Goal: Information Seeking & Learning: Find specific fact

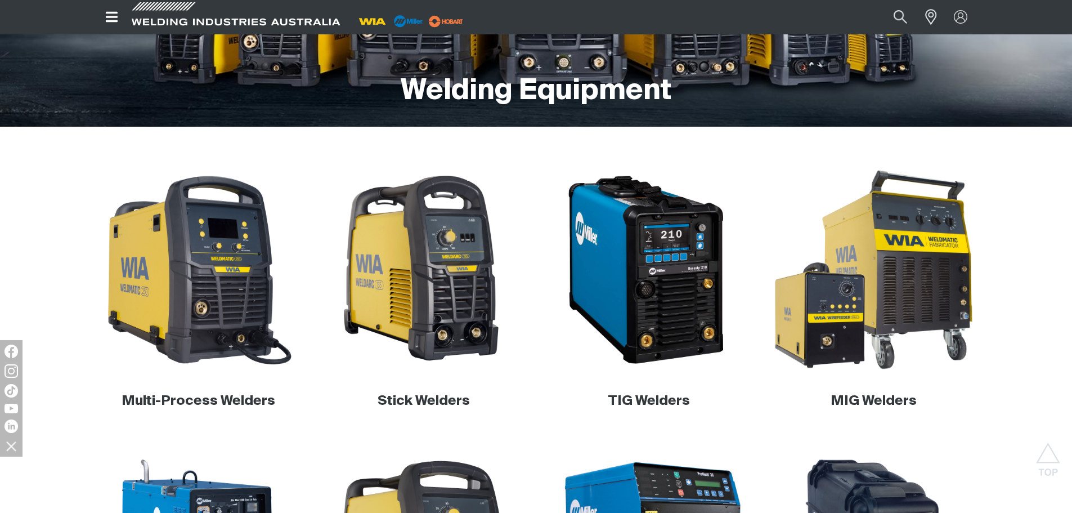
scroll to position [225, 0]
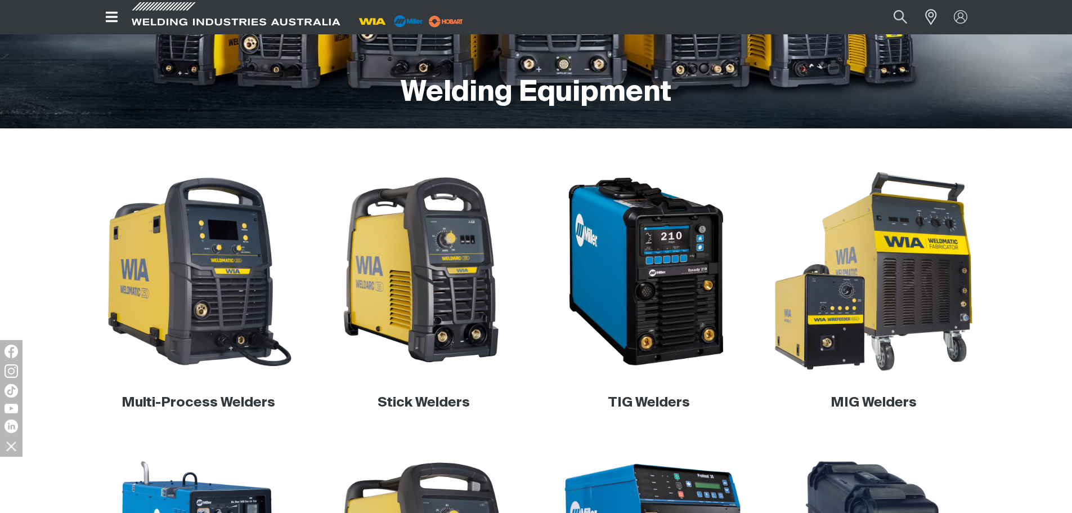
click at [906, 261] on img at bounding box center [874, 272] width 216 height 216
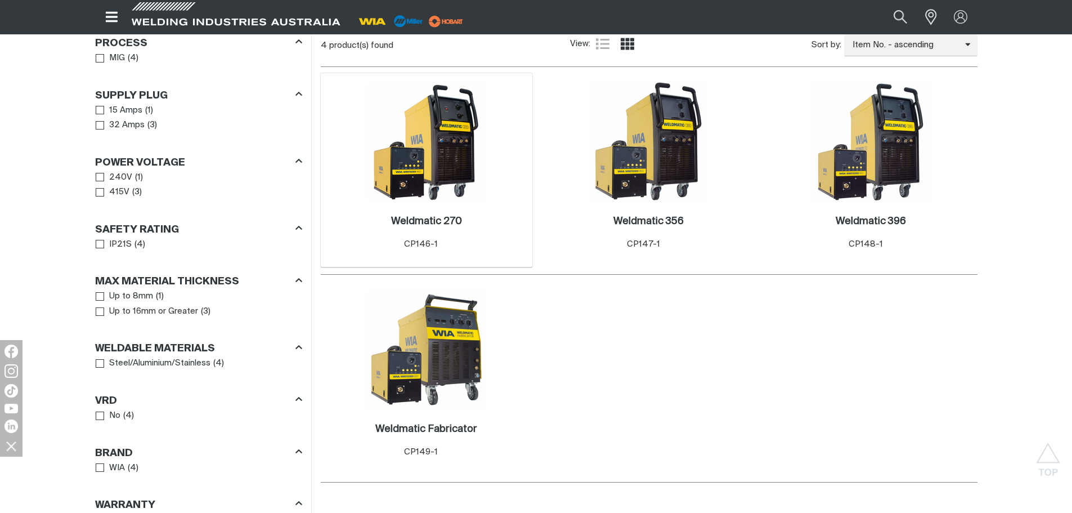
scroll to position [450, 0]
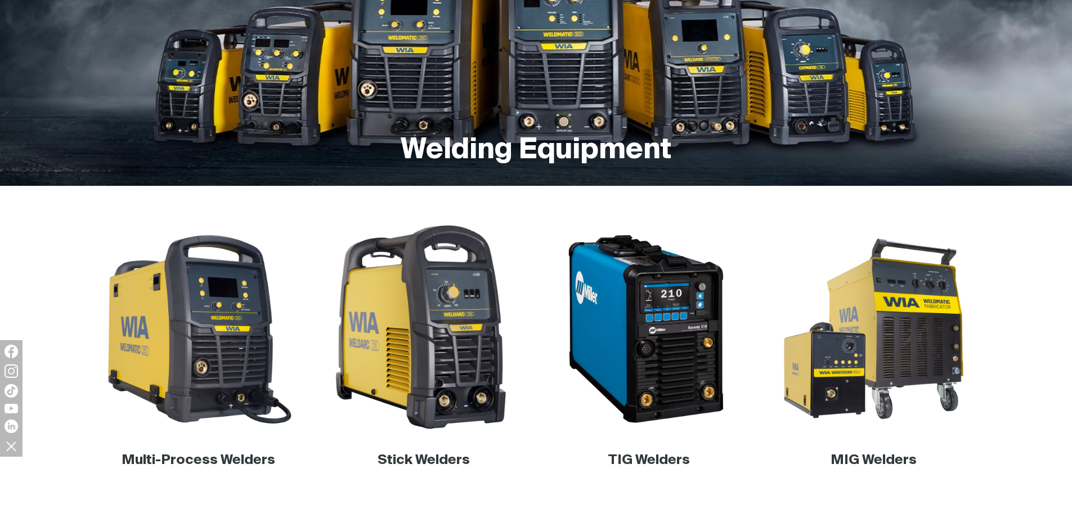
scroll to position [225, 0]
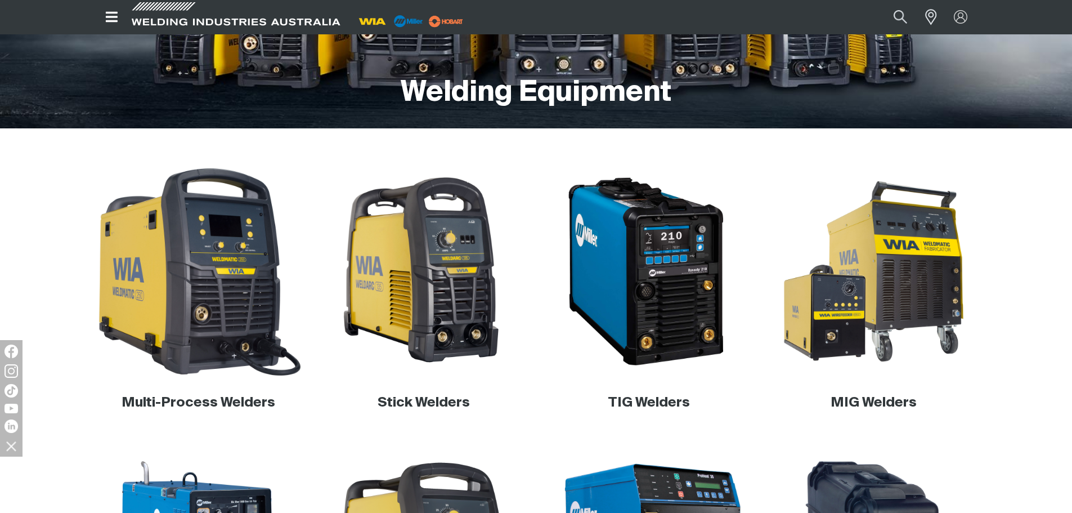
click at [195, 294] on img at bounding box center [199, 272] width 216 height 216
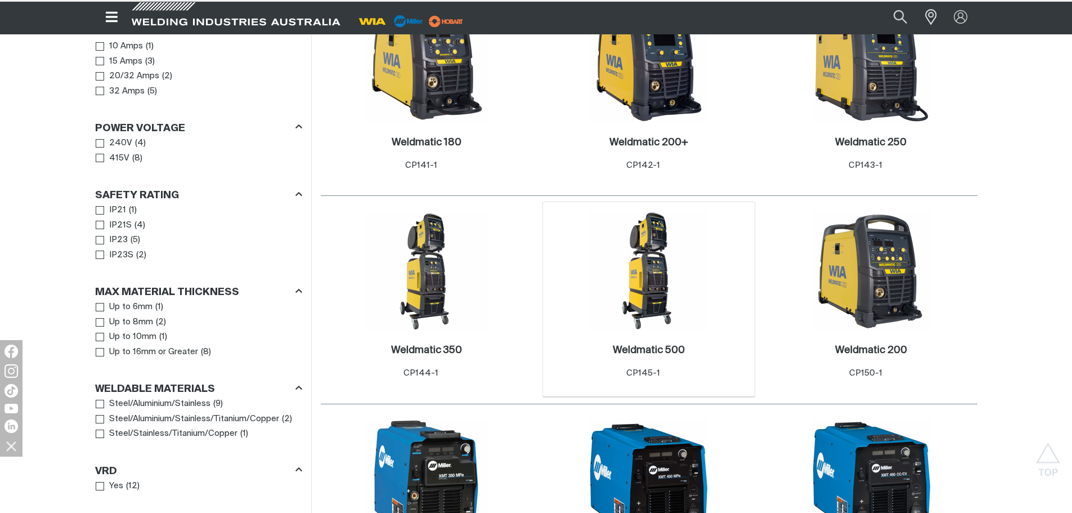
scroll to position [619, 0]
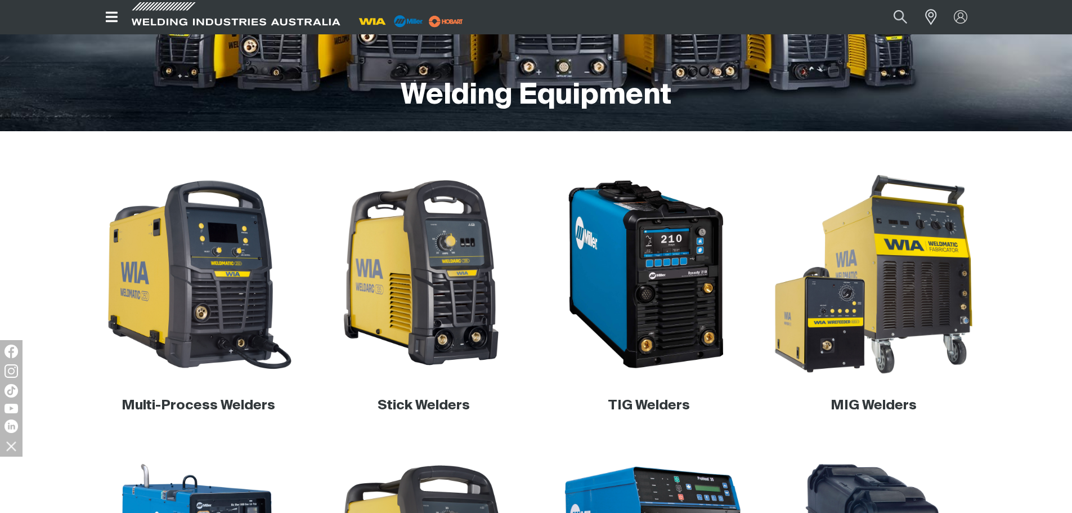
scroll to position [225, 0]
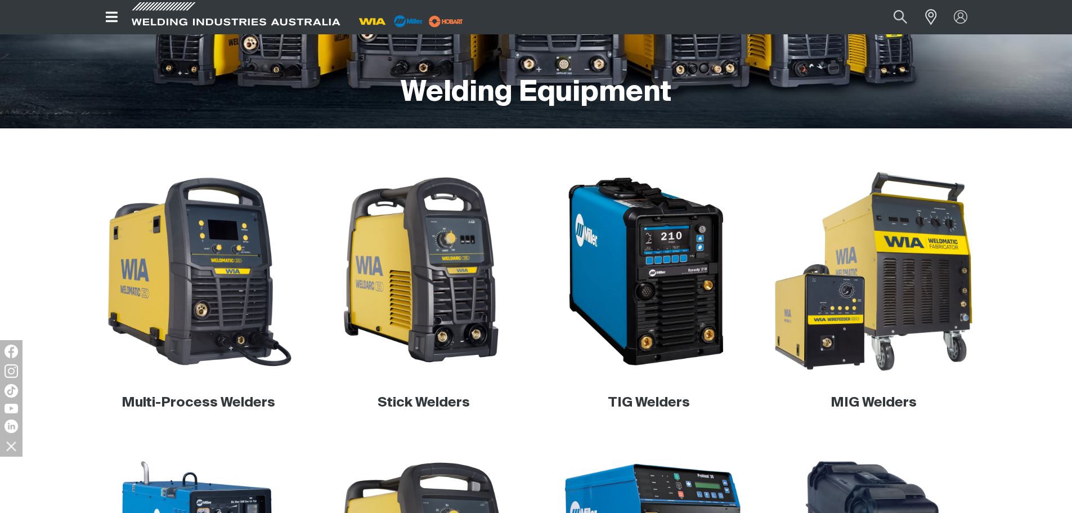
click at [857, 270] on img at bounding box center [874, 272] width 216 height 216
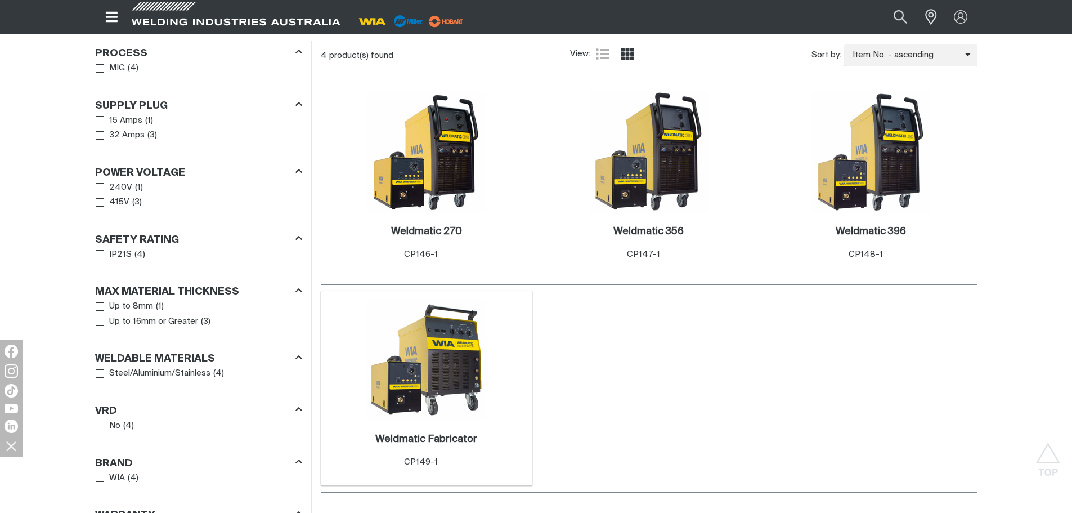
scroll to position [563, 0]
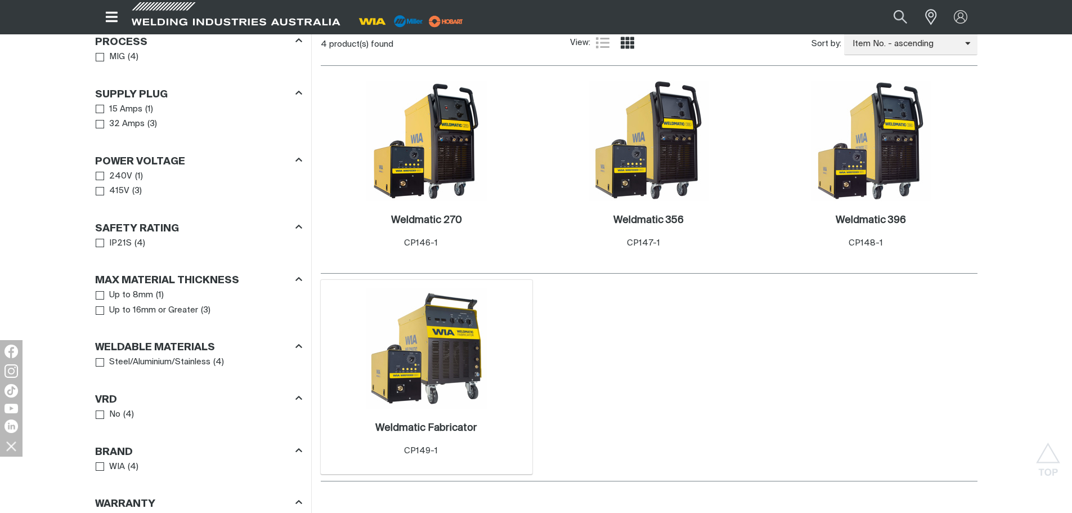
click at [450, 339] on img at bounding box center [426, 348] width 120 height 120
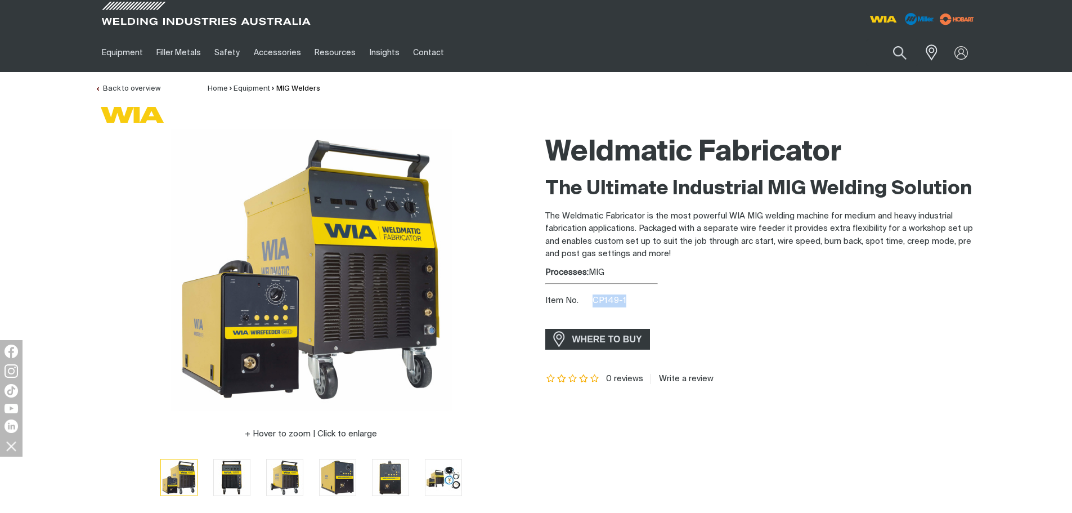
drag, startPoint x: 594, startPoint y: 301, endPoint x: 625, endPoint y: 297, distance: 31.8
click at [625, 297] on div "Item No. CP149-1" at bounding box center [761, 300] width 432 height 13
copy span "CP149-1"
